Goal: Information Seeking & Learning: Check status

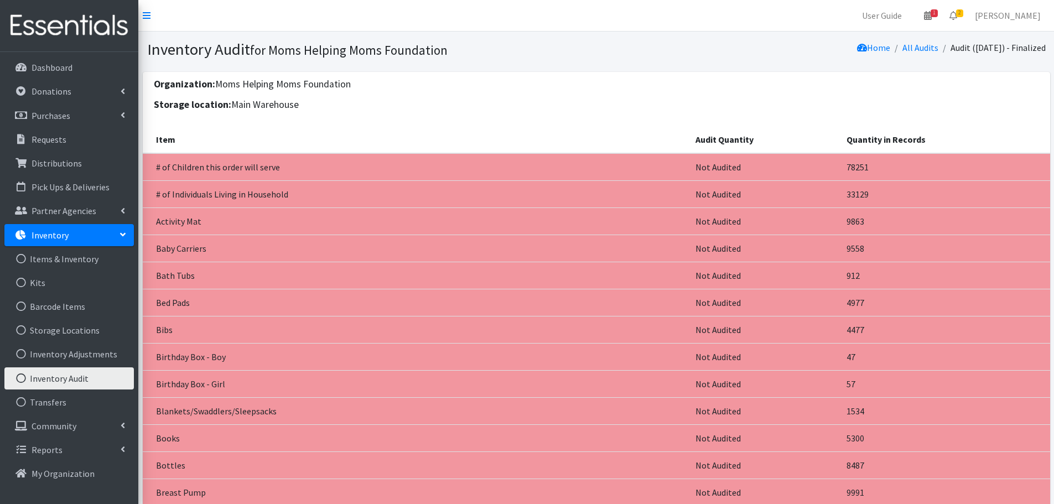
scroll to position [1659, 0]
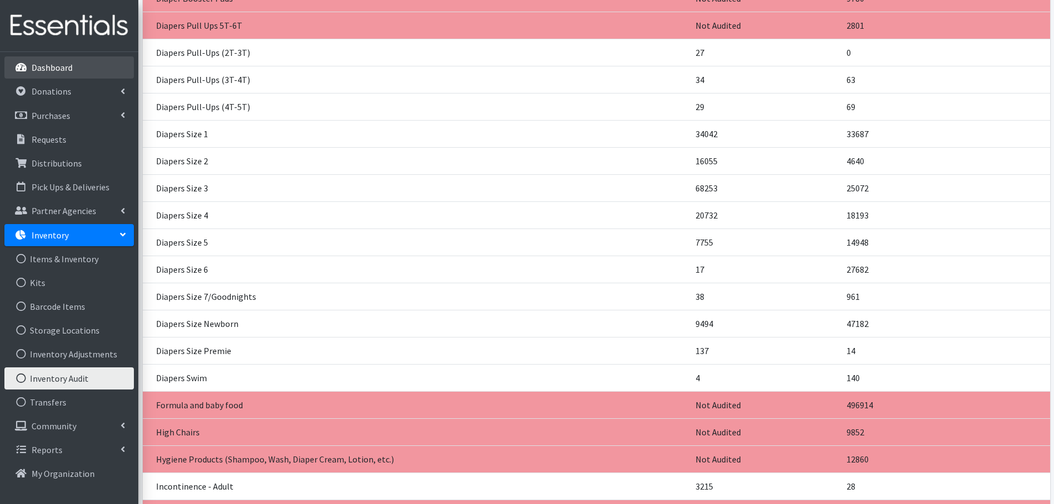
click at [62, 69] on p "Dashboard" at bounding box center [52, 67] width 41 height 11
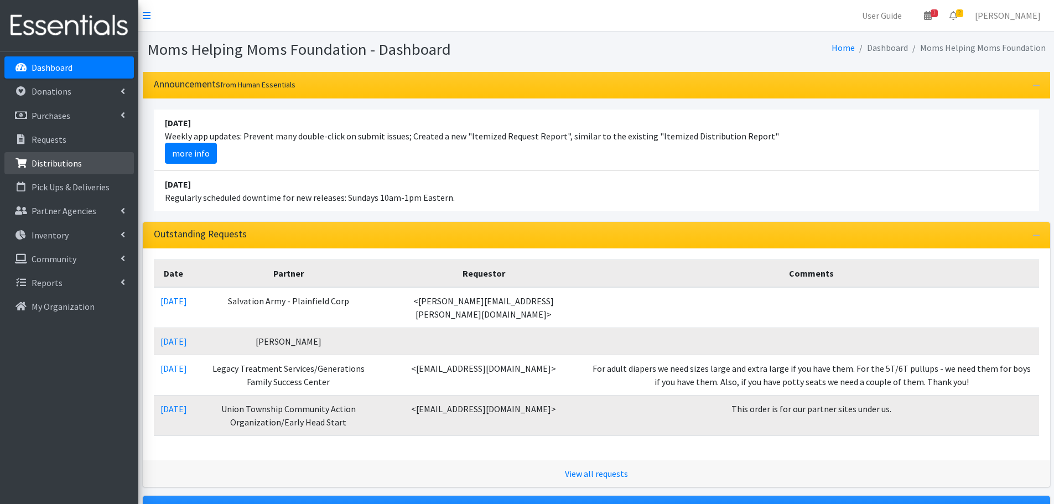
click at [58, 164] on p "Distributions" at bounding box center [57, 163] width 50 height 11
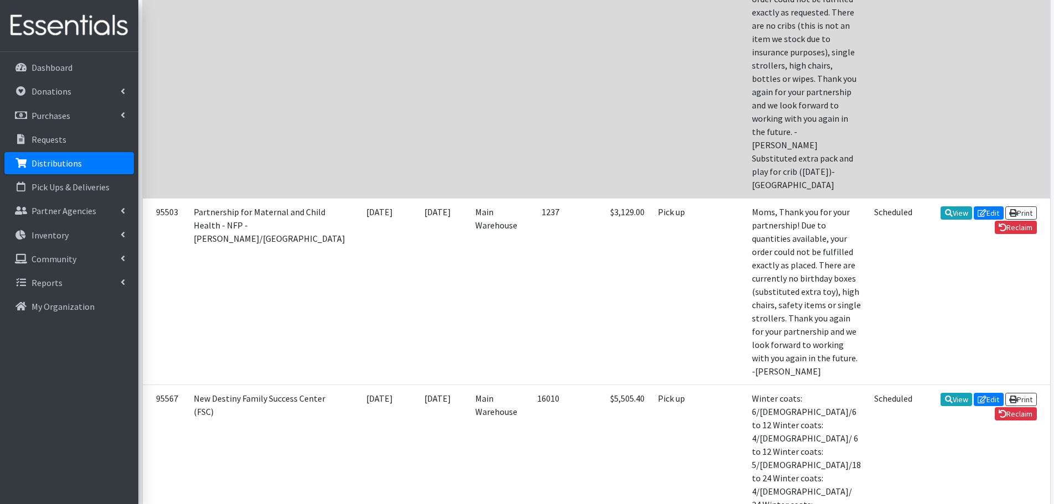
scroll to position [553, 0]
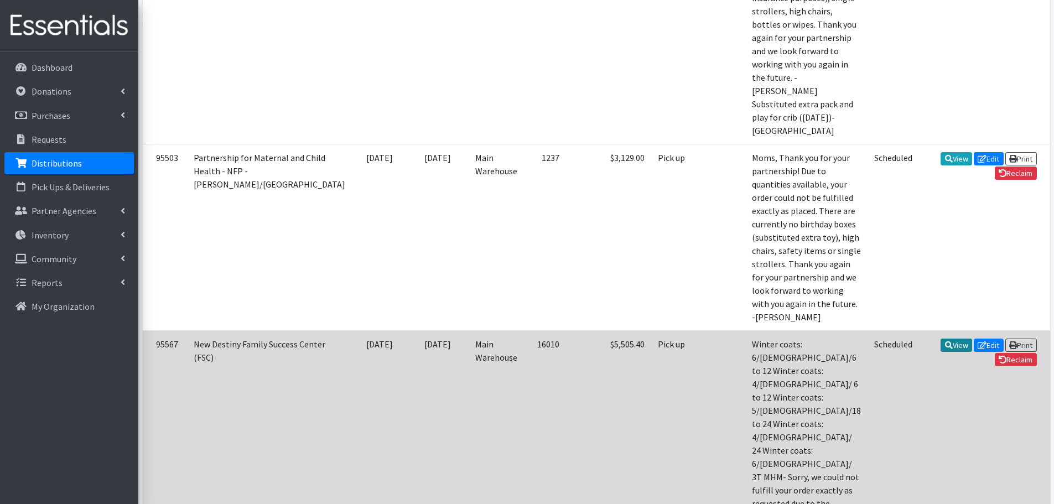
click at [940, 338] on link "View" at bounding box center [956, 344] width 32 height 13
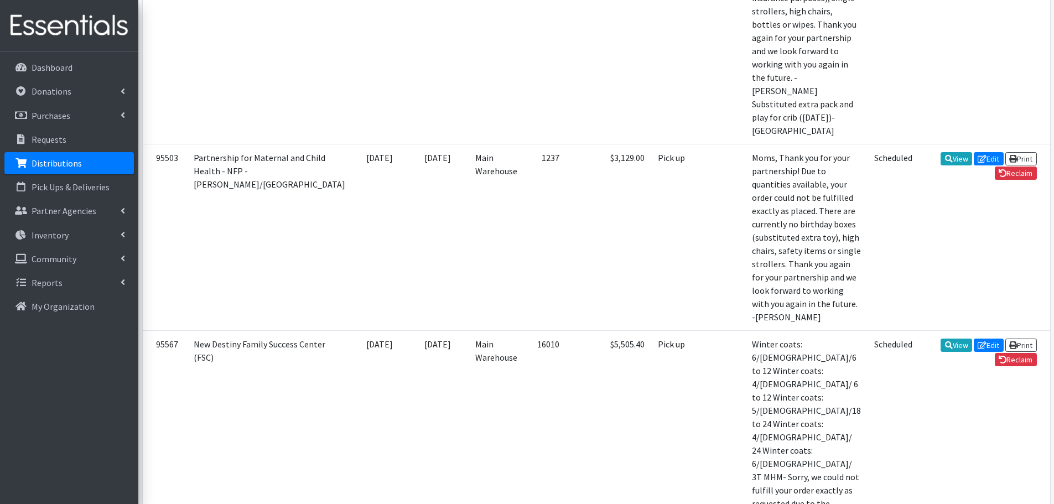
scroll to position [553, 0]
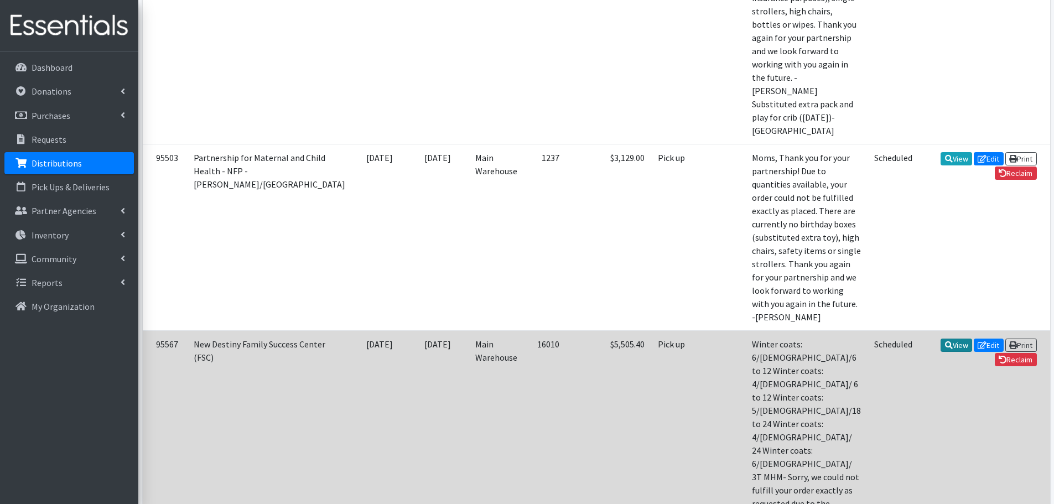
click at [940, 338] on link "View" at bounding box center [956, 344] width 32 height 13
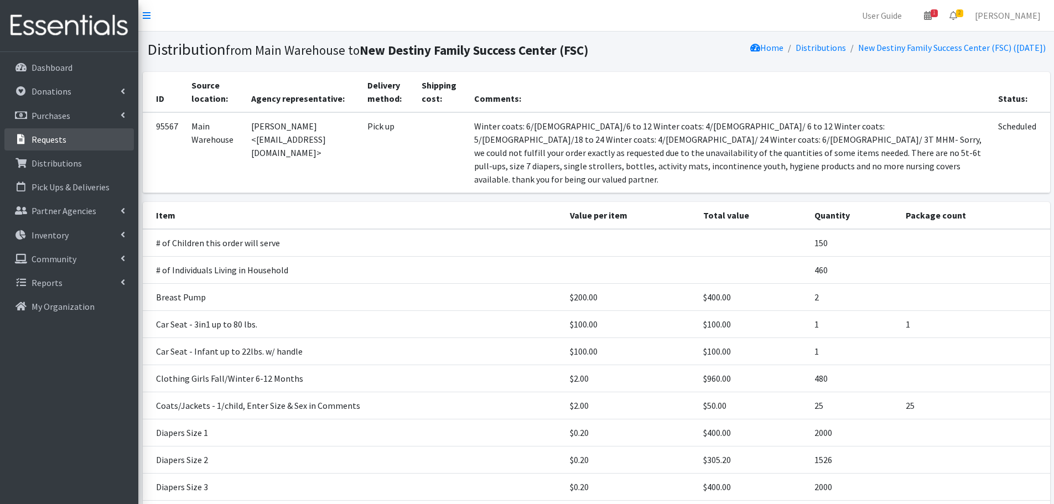
click at [47, 139] on p "Requests" at bounding box center [49, 139] width 35 height 11
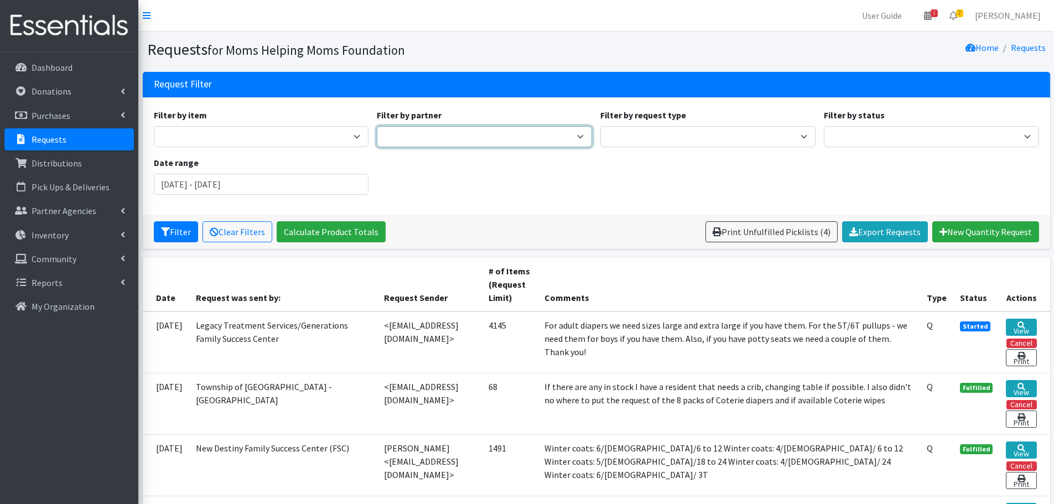
click at [441, 138] on select "A Better Choice Empowerment Center Acenda Integrated Health - FSC Acenda Integr…" at bounding box center [484, 136] width 215 height 21
select select "2866"
click at [377, 126] on select "A Better Choice Empowerment Center Acenda Integrated Health - FSC Acenda Integr…" at bounding box center [484, 136] width 215 height 21
click at [181, 230] on button "Filter" at bounding box center [176, 231] width 44 height 21
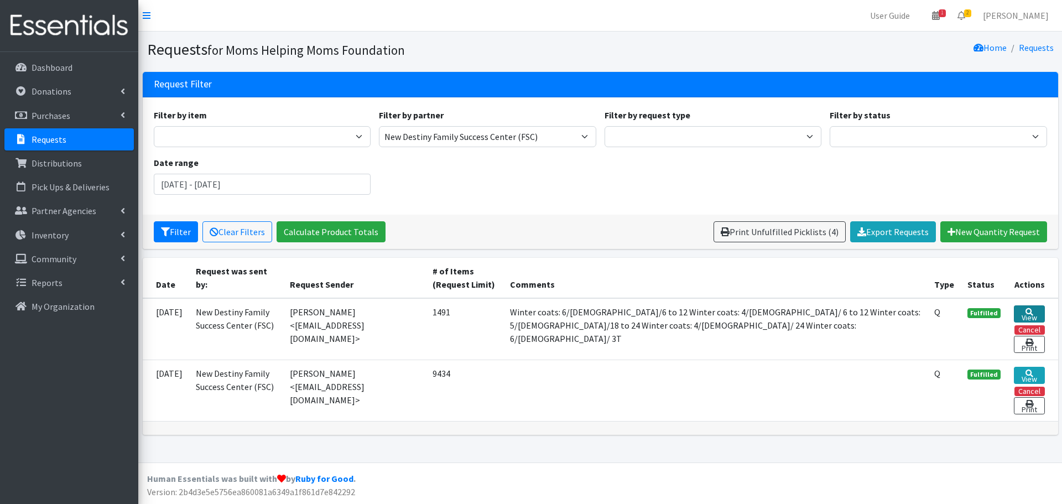
click at [1027, 315] on link "View" at bounding box center [1029, 313] width 31 height 17
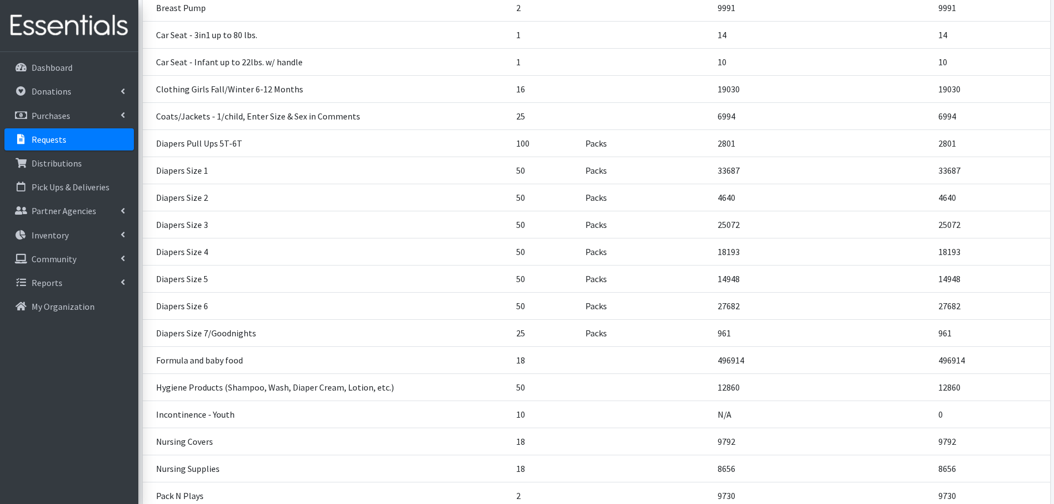
scroll to position [332, 0]
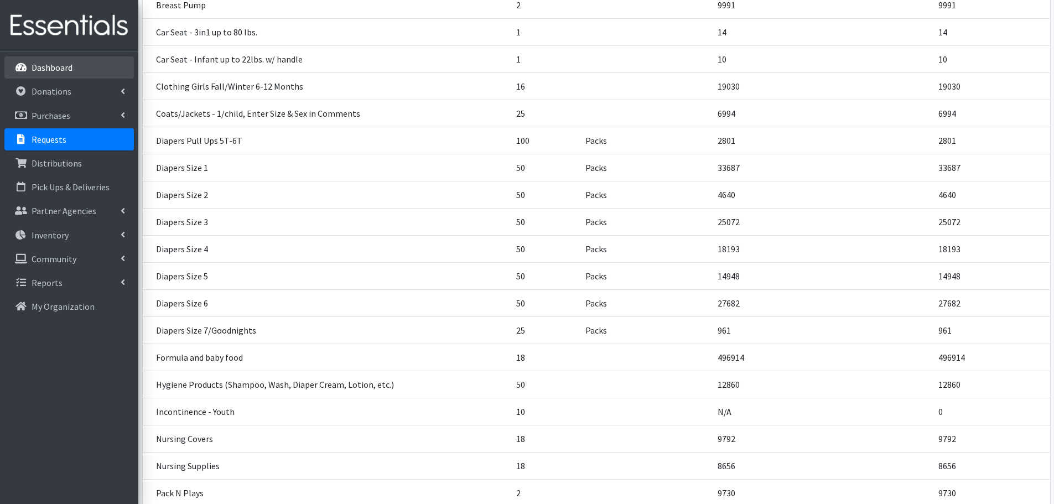
click at [49, 68] on p "Dashboard" at bounding box center [52, 67] width 41 height 11
